Goal: Task Accomplishment & Management: Complete application form

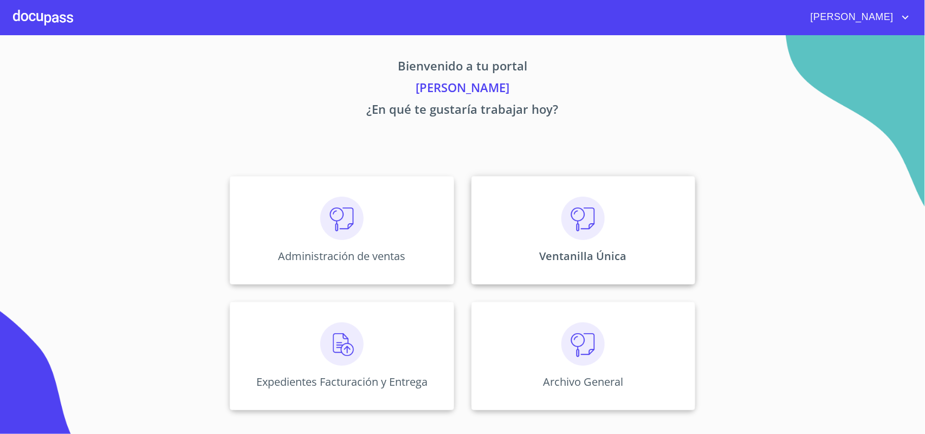
click at [594, 236] on img at bounding box center [582, 218] width 43 height 43
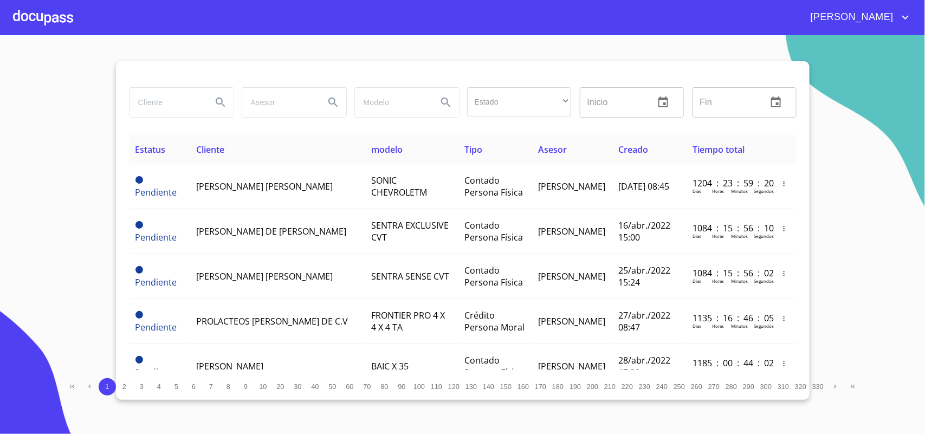
click at [155, 98] on input "search" at bounding box center [166, 102] width 74 height 29
type input "MANGUERAS METALICAS DE OCCIDENTE"
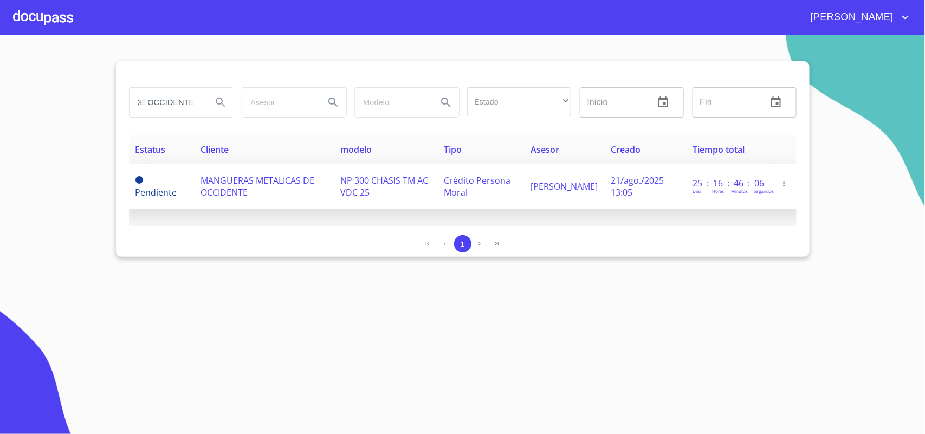
scroll to position [0, 0]
click at [226, 172] on td "MANGUERAS METALICAS DE OCCIDENTE" at bounding box center [264, 186] width 140 height 45
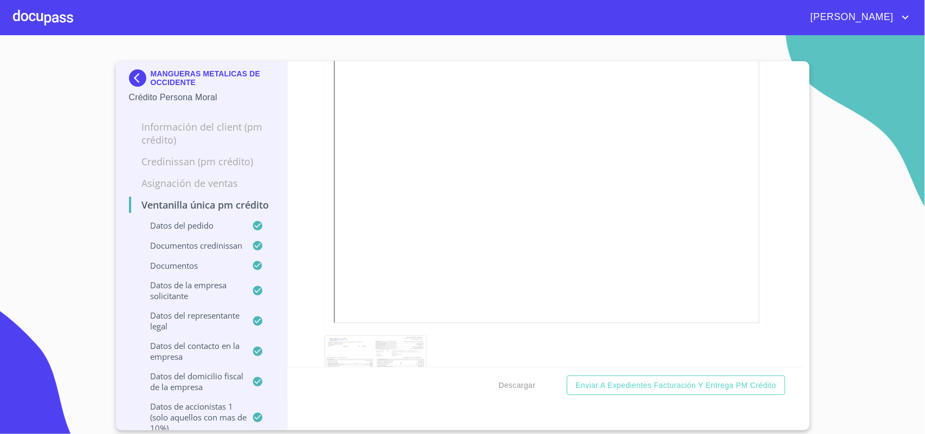
scroll to position [2370, 0]
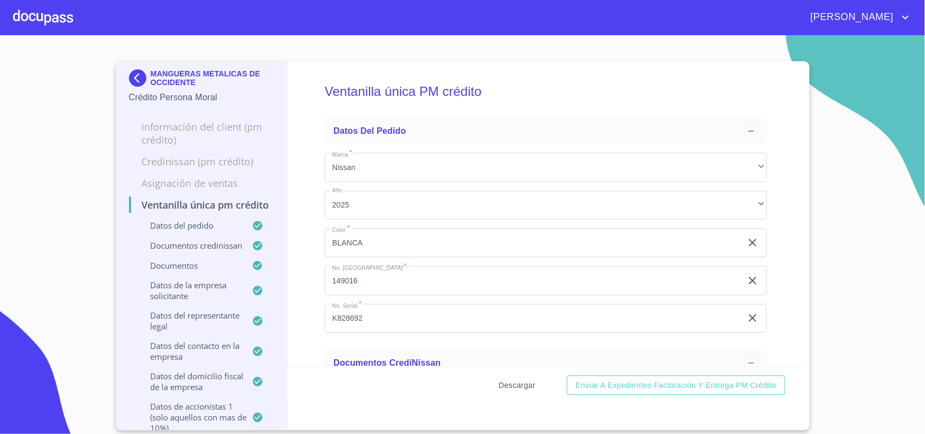
click at [518, 385] on span "Descargar" at bounding box center [516, 386] width 37 height 14
